Goal: Information Seeking & Learning: Learn about a topic

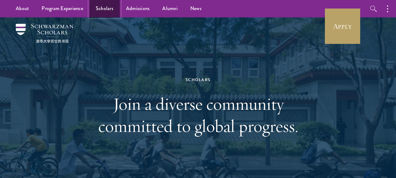
click at [108, 9] on link "Scholars" at bounding box center [105, 8] width 30 height 17
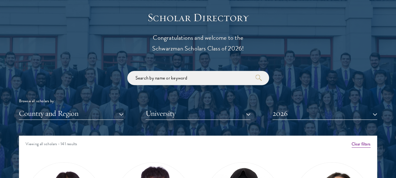
scroll to position [706, 0]
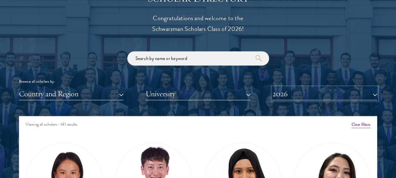
click at [289, 96] on button "2026" at bounding box center [325, 93] width 105 height 13
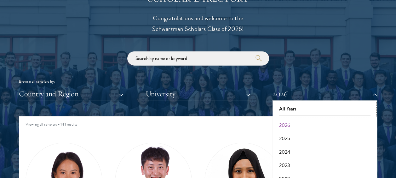
click at [293, 108] on button "All Years" at bounding box center [325, 108] width 101 height 13
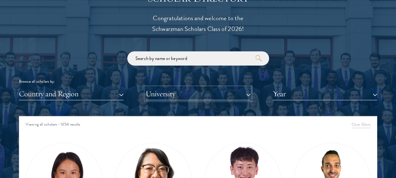
click at [217, 91] on button "University" at bounding box center [198, 93] width 105 height 13
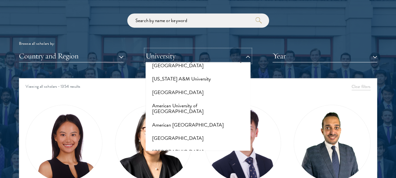
scroll to position [50, 0]
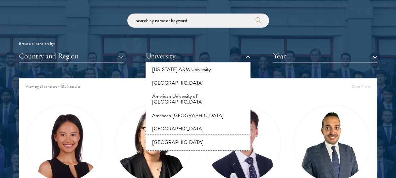
click at [185, 136] on button "[GEOGRAPHIC_DATA]" at bounding box center [198, 142] width 101 height 13
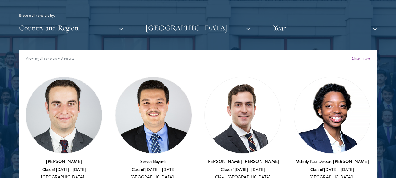
scroll to position [823, 0]
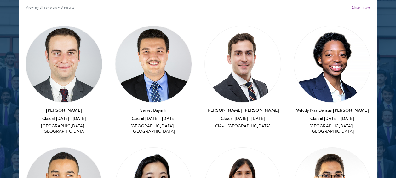
drag, startPoint x: 94, startPoint y: 110, endPoint x: 45, endPoint y: 105, distance: 48.9
click at [45, 107] on h3 "[PERSON_NAME]" at bounding box center [64, 110] width 77 height 6
copy h3 "[PERSON_NAME]"
drag, startPoint x: 171, startPoint y: 108, endPoint x: 131, endPoint y: 109, distance: 40.7
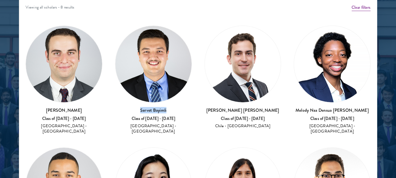
click at [131, 109] on h3 "Servet Bayimli" at bounding box center [153, 110] width 77 height 6
copy h3 "Servet Bayimli"
drag, startPoint x: 272, startPoint y: 108, endPoint x: 208, endPoint y: 107, distance: 64.4
click at [208, 107] on h3 "[PERSON_NAME] [PERSON_NAME]" at bounding box center [243, 110] width 77 height 6
copy h3 "[PERSON_NAME] [PERSON_NAME]"
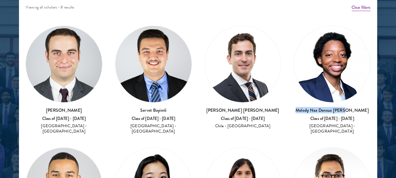
drag, startPoint x: 358, startPoint y: 111, endPoint x: 304, endPoint y: 107, distance: 53.5
click at [304, 107] on h3 "Melody Naa Densua [PERSON_NAME]" at bounding box center [332, 110] width 77 height 6
copy h3 "Melody Naa Densua [PERSON_NAME]"
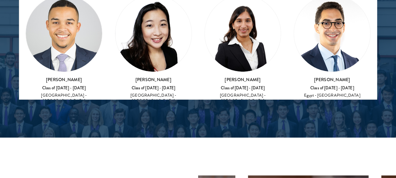
scroll to position [71, 0]
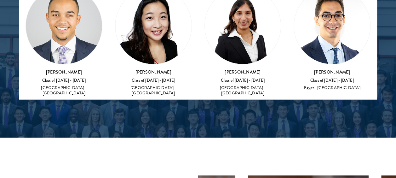
drag, startPoint x: 93, startPoint y: 62, endPoint x: 34, endPoint y: 60, distance: 58.7
click at [34, 60] on div "[PERSON_NAME] Sierra Class of [DATE] - [DATE] [GEOGRAPHIC_DATA] - [GEOGRAPHIC_D…" at bounding box center [64, 41] width 77 height 109
copy h3 "[PERSON_NAME]"
drag, startPoint x: 168, startPoint y: 67, endPoint x: 139, endPoint y: 63, distance: 29.6
click at [139, 69] on div "[PERSON_NAME] Class of [DATE] - [DATE] [GEOGRAPHIC_DATA] - [GEOGRAPHIC_DATA]" at bounding box center [153, 83] width 77 height 28
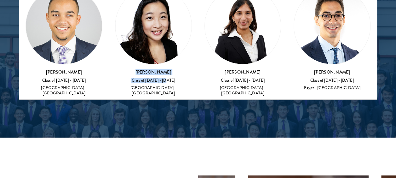
copy div "[PERSON_NAME] Class of [DATE] - [DATE]"
click at [245, 69] on h3 "[PERSON_NAME]" at bounding box center [243, 72] width 77 height 6
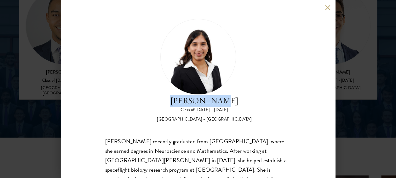
drag, startPoint x: 232, startPoint y: 99, endPoint x: 180, endPoint y: 100, distance: 52.4
click at [180, 100] on h2 "[PERSON_NAME]" at bounding box center [204, 101] width 95 height 12
copy h2 "[PERSON_NAME]"
click at [327, 9] on button at bounding box center [327, 7] width 5 height 5
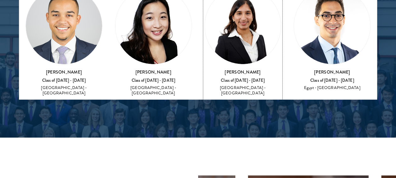
scroll to position [892, 0]
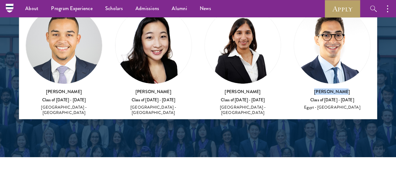
drag, startPoint x: 345, startPoint y: 86, endPoint x: 312, endPoint y: 82, distance: 33.4
click at [312, 88] on h3 "[PERSON_NAME]" at bounding box center [332, 91] width 77 height 6
copy h3 "[PERSON_NAME]"
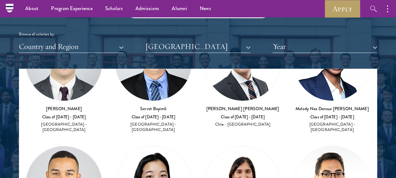
scroll to position [748, 0]
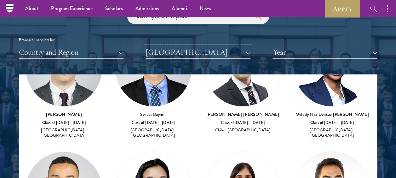
click at [250, 50] on button "[GEOGRAPHIC_DATA]" at bounding box center [198, 52] width 105 height 13
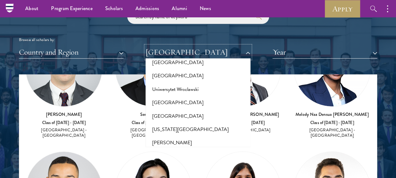
scroll to position [6332, 0]
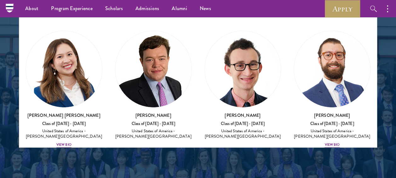
scroll to position [861, 0]
